Goal: Check status: Check status

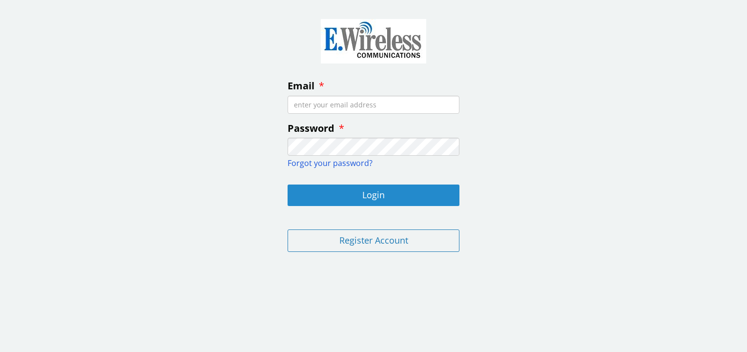
type input "[EMAIL_ADDRESS][DOMAIN_NAME]"
click at [358, 193] on button "Login" at bounding box center [373, 194] width 172 height 21
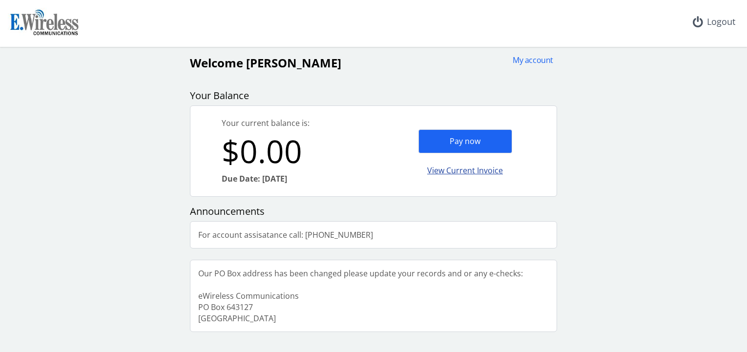
click at [471, 168] on div "View Current Invoice" at bounding box center [465, 170] width 94 height 23
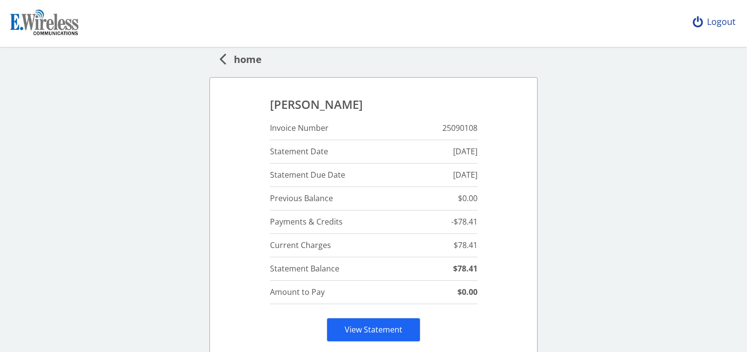
click at [707, 17] on div "Logout" at bounding box center [714, 22] width 58 height 44
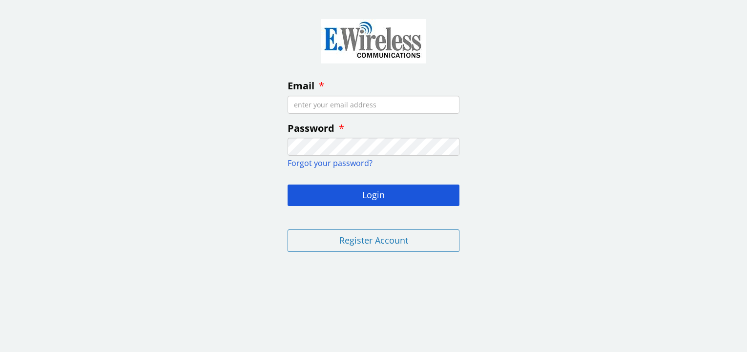
type input "[EMAIL_ADDRESS][DOMAIN_NAME]"
